Goal: Information Seeking & Learning: Find specific fact

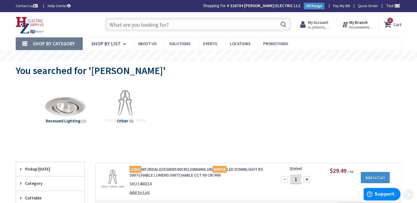
click at [151, 28] on input "text" at bounding box center [198, 25] width 186 height 14
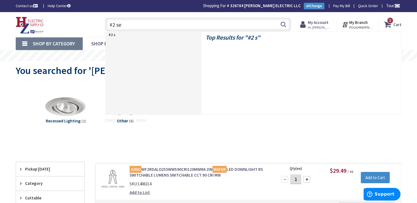
type input "#2 ser"
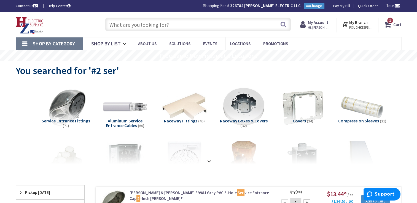
drag, startPoint x: 154, startPoint y: 31, endPoint x: 149, endPoint y: 30, distance: 5.0
click at [154, 31] on input "text" at bounding box center [198, 25] width 186 height 14
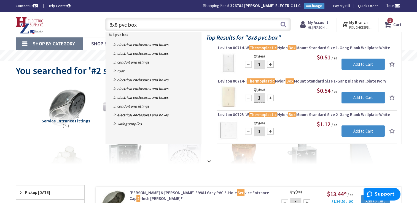
drag, startPoint x: 41, startPoint y: 12, endPoint x: 0, endPoint y: 6, distance: 41.8
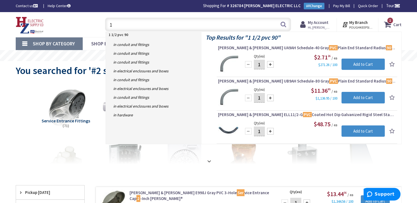
type input "1"
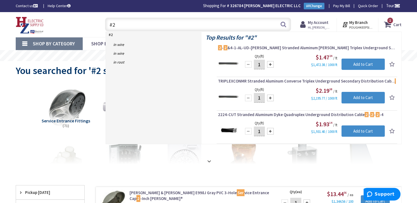
type input "#"
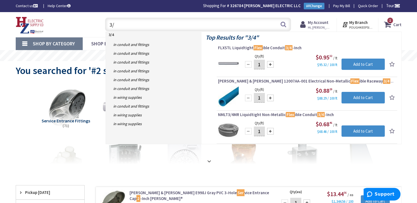
type input "3"
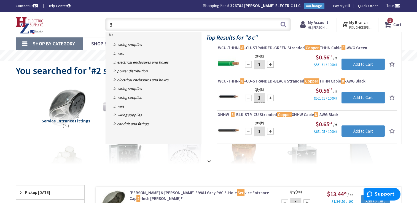
type input "8"
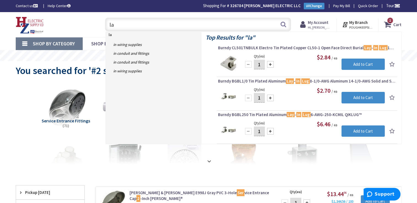
type input "l"
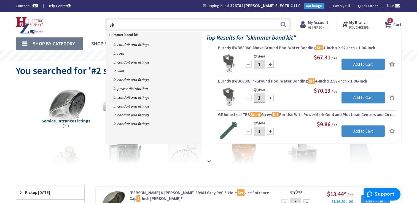
type input "s"
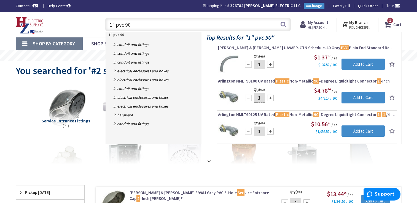
drag, startPoint x: 144, startPoint y: 24, endPoint x: 0, endPoint y: 22, distance: 143.9
click at [22, 22] on div "Toggle Nav 1" pvc 90 1" pvc 90 Search 1 1 1 items Cart My Cart 1 Close 1" at bounding box center [209, 24] width 394 height 18
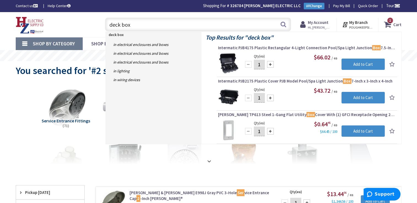
drag, startPoint x: 178, startPoint y: 23, endPoint x: -1, endPoint y: 5, distance: 179.8
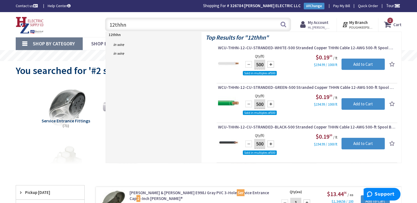
type input "12thhn"
